Goal: Information Seeking & Learning: Learn about a topic

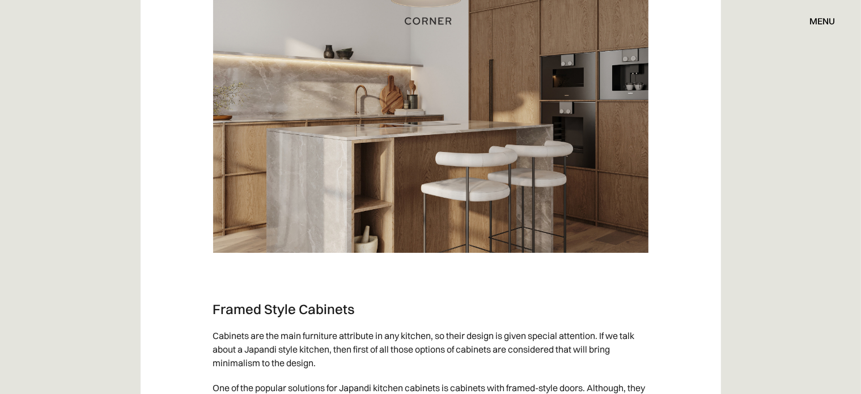
scroll to position [4250, 0]
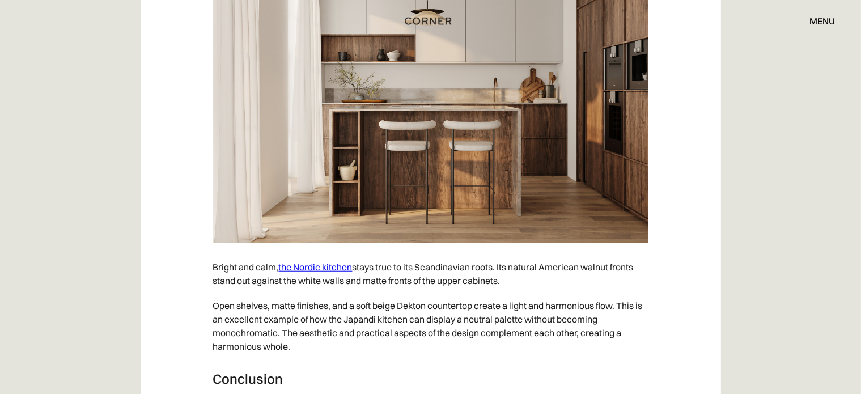
scroll to position [5214, 0]
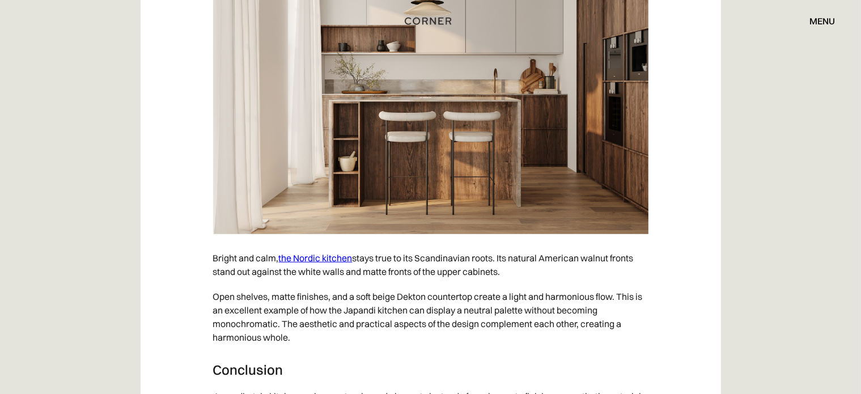
click at [317, 252] on link "the Nordic kitchen" at bounding box center [316, 257] width 74 height 11
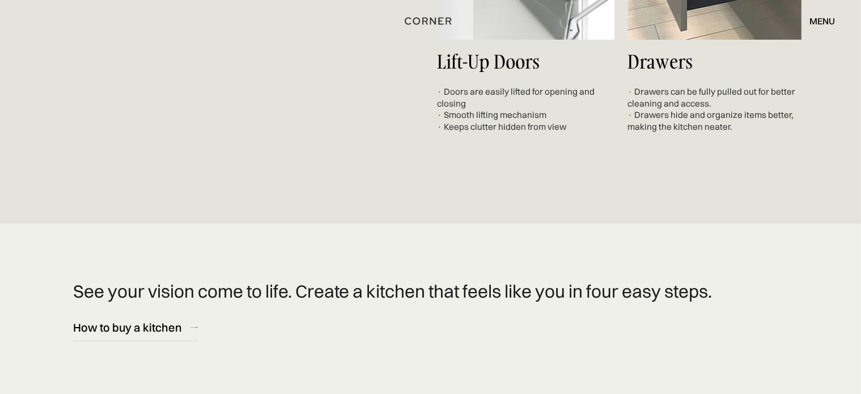
scroll to position [4420, 0]
